Goal: Task Accomplishment & Management: Manage account settings

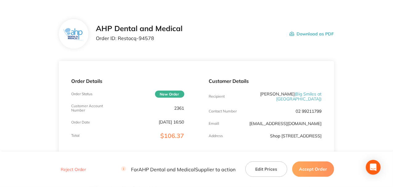
scroll to position [20, 0]
drag, startPoint x: 155, startPoint y: 39, endPoint x: 117, endPoint y: 40, distance: 38.3
click at [117, 40] on p "Order ID: Restocq- 94578" at bounding box center [139, 39] width 87 height 6
copy p "Restocq- 94578"
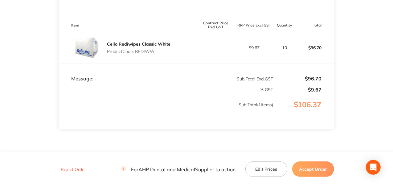
scroll to position [164, 0]
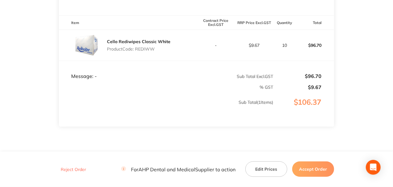
click at [315, 169] on button "Accept Order" at bounding box center [313, 169] width 42 height 15
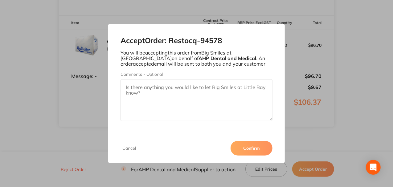
click at [239, 155] on button "Confirm" at bounding box center [252, 148] width 42 height 15
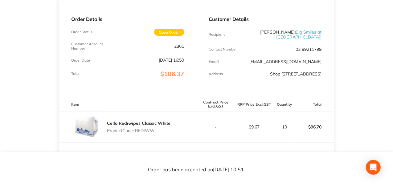
scroll to position [82, 0]
drag, startPoint x: 136, startPoint y: 135, endPoint x: 169, endPoint y: 141, distance: 34.1
click at [169, 141] on div "Cello Rediwipes Classic White Product Code: REDIWW" at bounding box center [128, 127] width 138 height 31
drag, startPoint x: 293, startPoint y: 128, endPoint x: 144, endPoint y: 134, distance: 149.4
click at [144, 134] on tr "Cello Rediwipes Classic White Product Code: REDIWW - $9.67 10 $96.70" at bounding box center [196, 127] width 275 height 31
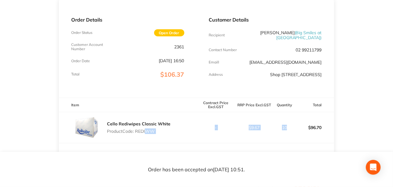
scroll to position [103, 0]
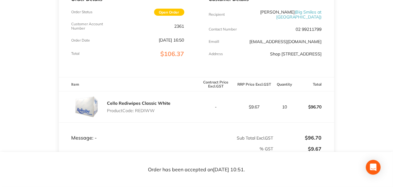
click at [155, 83] on th "Item" at bounding box center [128, 84] width 138 height 14
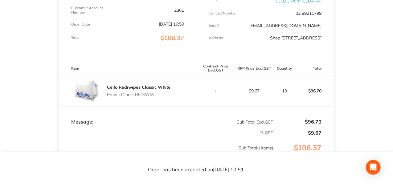
scroll to position [62, 0]
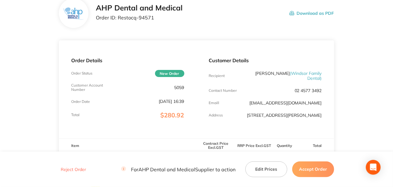
scroll to position [41, 0]
drag, startPoint x: 157, startPoint y: 20, endPoint x: 118, endPoint y: 19, distance: 38.9
click at [118, 19] on p "Order ID: Restocq- 94571" at bounding box center [139, 18] width 87 height 6
copy p "Restocq- 94571"
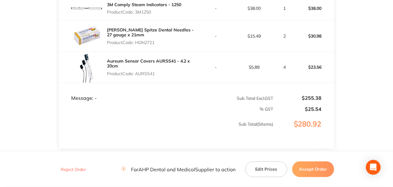
scroll to position [267, 0]
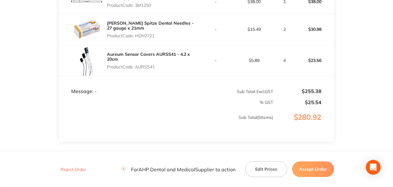
click at [313, 171] on button "Accept Order" at bounding box center [313, 169] width 42 height 15
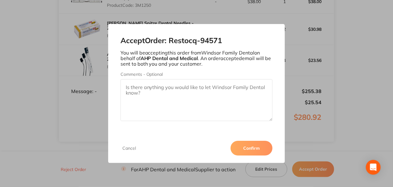
click at [244, 146] on button "Confirm" at bounding box center [252, 148] width 42 height 15
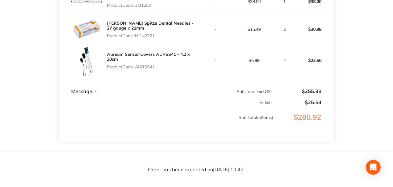
click at [329, 126] on p "$280.92" at bounding box center [304, 123] width 60 height 21
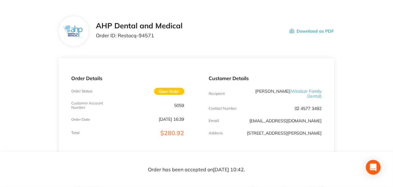
scroll to position [20, 0]
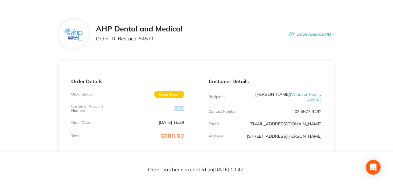
drag, startPoint x: 171, startPoint y: 107, endPoint x: 191, endPoint y: 111, distance: 20.2
click at [191, 111] on div "Order Details Order Status Open Order Customer Account Number 5059 Order Date […" at bounding box center [128, 110] width 138 height 98
click at [281, 147] on div "Customer Details Recipient [PERSON_NAME] ( Windsor Family Dental ) Contact Numb…" at bounding box center [266, 110] width 138 height 98
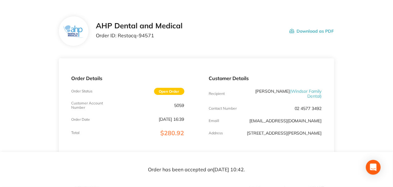
scroll to position [0, 0]
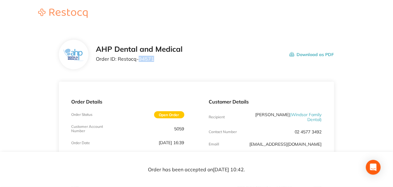
drag, startPoint x: 138, startPoint y: 61, endPoint x: 167, endPoint y: 68, distance: 29.7
click at [167, 68] on div "AHP Dental and Medical Order ID: Restocq- 94571 Download as PDF" at bounding box center [196, 55] width 275 height 30
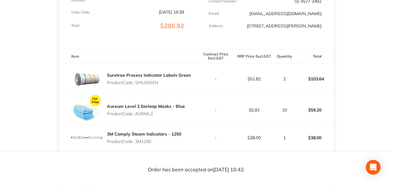
scroll to position [144, 0]
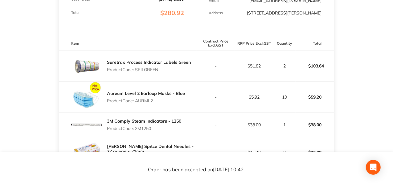
drag, startPoint x: 136, startPoint y: 73, endPoint x: 190, endPoint y: 77, distance: 54.7
click at [190, 77] on div "Suretrax Process Indicator Labels Green Product Code: SPILGREEN" at bounding box center [128, 66] width 138 height 31
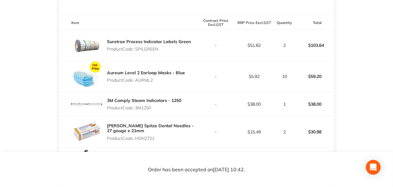
drag, startPoint x: 160, startPoint y: 86, endPoint x: 135, endPoint y: 85, distance: 25.3
click at [135, 83] on p "Product Code: AURML2" at bounding box center [146, 80] width 78 height 5
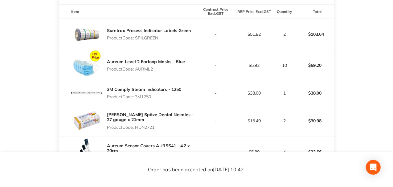
scroll to position [185, 0]
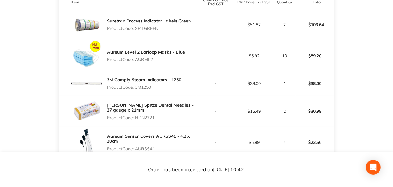
drag, startPoint x: 160, startPoint y: 94, endPoint x: 124, endPoint y: 93, distance: 36.1
click at [124, 92] on div "3M Comply Steam Indicators - 1250 Product Code: 3M1250" at bounding box center [144, 83] width 74 height 17
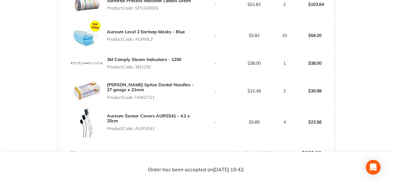
drag, startPoint x: 161, startPoint y: 100, endPoint x: 138, endPoint y: 101, distance: 23.5
click at [138, 100] on p "Product Code: HDN2721" at bounding box center [151, 97] width 89 height 5
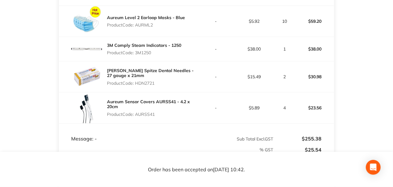
scroll to position [226, 0]
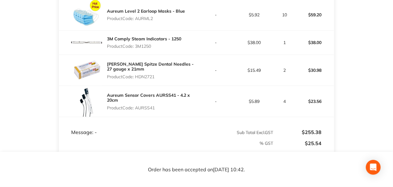
drag, startPoint x: 143, startPoint y: 111, endPoint x: 120, endPoint y: 106, distance: 23.5
click at [120, 106] on div "Aureum Sensor Covers AURSS41 - 4.2 x 20cm Product Code: AURSS41" at bounding box center [151, 101] width 89 height 22
drag, startPoint x: 191, startPoint y: 119, endPoint x: 183, endPoint y: 118, distance: 7.5
click at [191, 117] on div "Aureum Sensor Covers AURSS41 - 4.2 x 20cm Product Code: AURSS41" at bounding box center [128, 101] width 138 height 31
drag, startPoint x: 127, startPoint y: 109, endPoint x: 180, endPoint y: 111, distance: 53.4
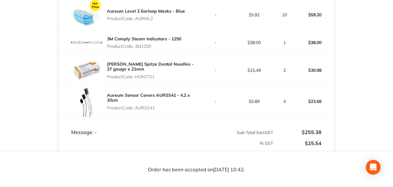
click at [180, 111] on div "Aureum Sensor Covers AURSS41 - 4.2 x 20cm Product Code: AURSS41" at bounding box center [151, 101] width 89 height 22
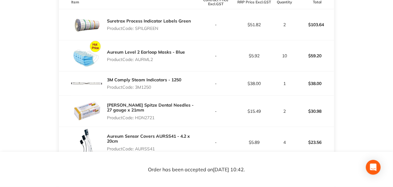
drag, startPoint x: 136, startPoint y: 123, endPoint x: 163, endPoint y: 121, distance: 26.9
click at [163, 120] on p "Product Code: HDN2721" at bounding box center [151, 117] width 89 height 5
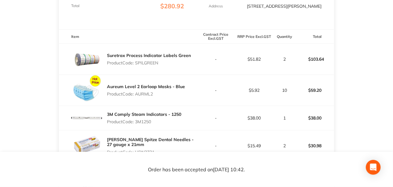
scroll to position [144, 0]
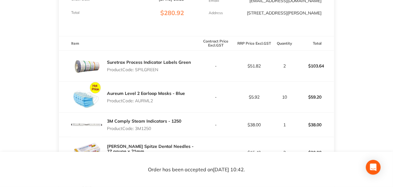
click at [204, 57] on td "-" at bounding box center [216, 66] width 39 height 31
drag, startPoint x: 137, startPoint y: 76, endPoint x: 178, endPoint y: 83, distance: 41.6
click at [178, 81] on div "Suretrax Process Indicator Labels Green Product Code: SPILGREEN" at bounding box center [128, 66] width 138 height 31
click at [295, 159] on footer "Order has been accepted on [DATE] 10:42 ." at bounding box center [196, 169] width 393 height 35
drag, startPoint x: 134, startPoint y: 75, endPoint x: 189, endPoint y: 74, distance: 55.2
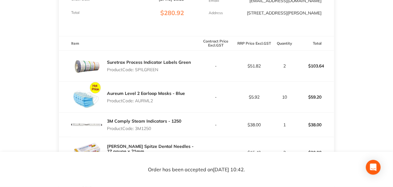
click at [189, 72] on p "Product Code: SPILGREEN" at bounding box center [149, 69] width 84 height 5
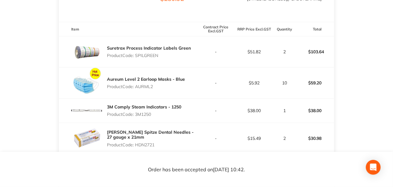
scroll to position [164, 0]
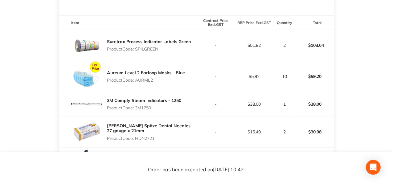
drag, startPoint x: 155, startPoint y: 86, endPoint x: 139, endPoint y: 85, distance: 16.1
click at [139, 83] on p "Product Code: AURML2" at bounding box center [146, 80] width 78 height 5
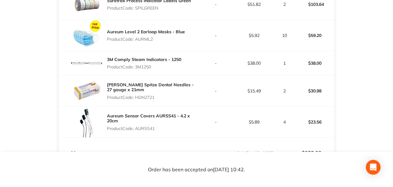
scroll to position [205, 0]
drag, startPoint x: 156, startPoint y: 75, endPoint x: 132, endPoint y: 69, distance: 24.4
click at [132, 69] on div "3M Comply Steam Indicators - 1250 Product Code: 3M1250" at bounding box center [144, 63] width 74 height 17
click at [159, 133] on div "Aureum Sensor Covers AURSS41 - 4.2 x 20cm Product Code: AURSS41" at bounding box center [151, 122] width 89 height 22
drag, startPoint x: 153, startPoint y: 133, endPoint x: 141, endPoint y: 134, distance: 11.7
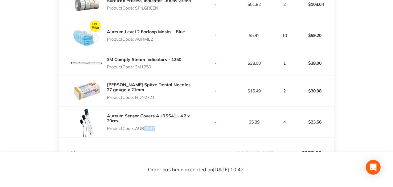
click at [141, 131] on p "Product Code: AURSS41" at bounding box center [151, 128] width 89 height 5
